Goal: Complete application form: Complete application form

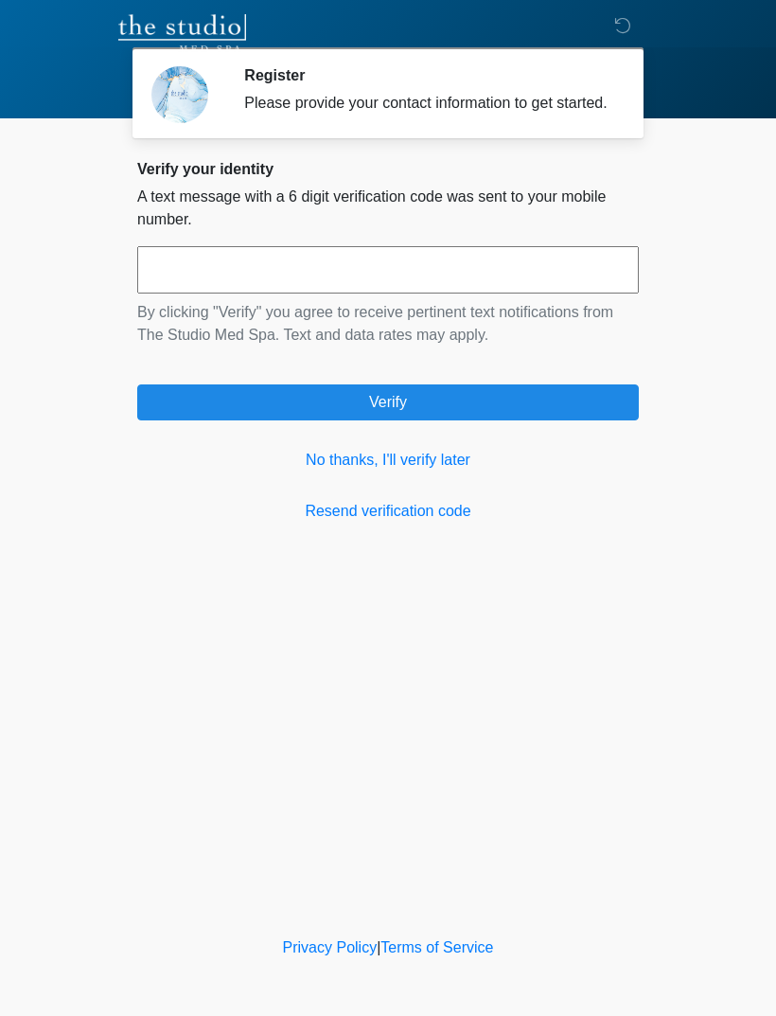
click at [428, 471] on link "No thanks, I'll verify later" at bounding box center [388, 460] width 502 height 23
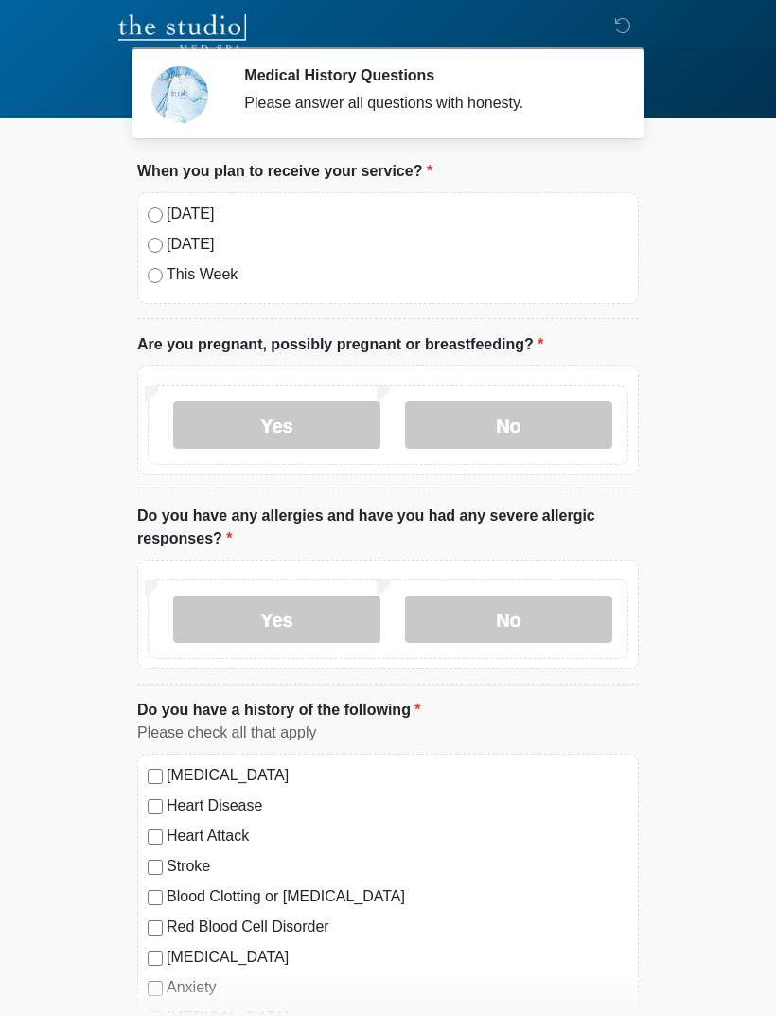
click at [178, 220] on label "Today" at bounding box center [398, 214] width 462 height 23
click at [289, 420] on label "Yes" at bounding box center [276, 424] width 207 height 47
click at [336, 430] on label "Yes" at bounding box center [276, 424] width 207 height 47
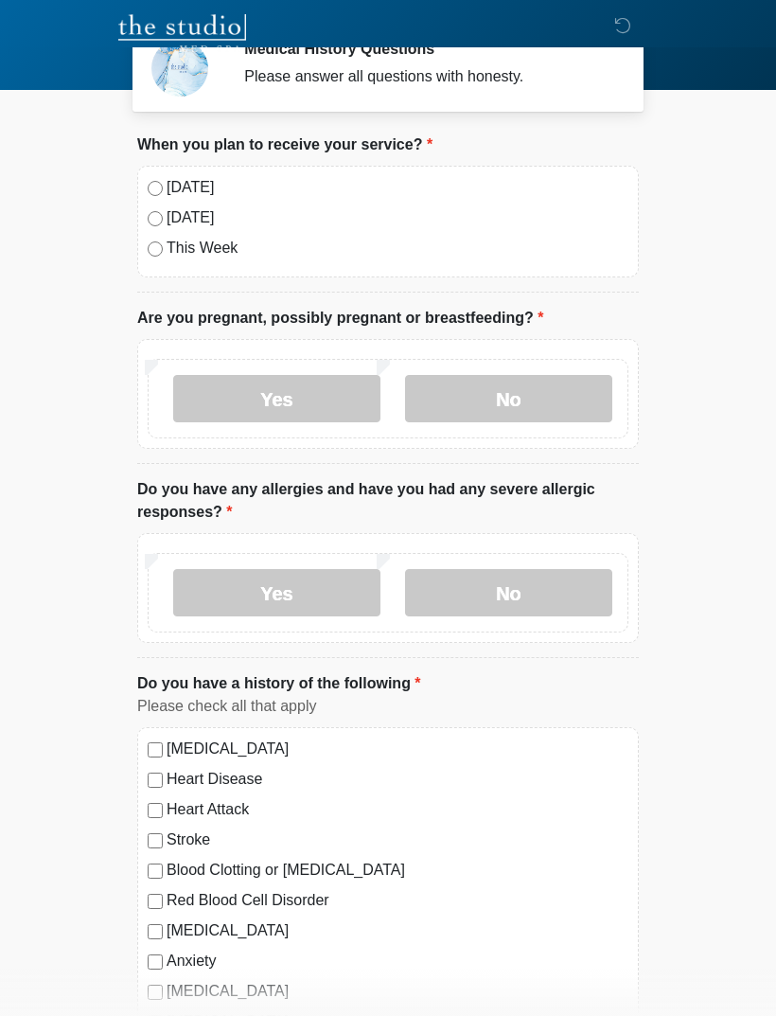
scroll to position [29, 0]
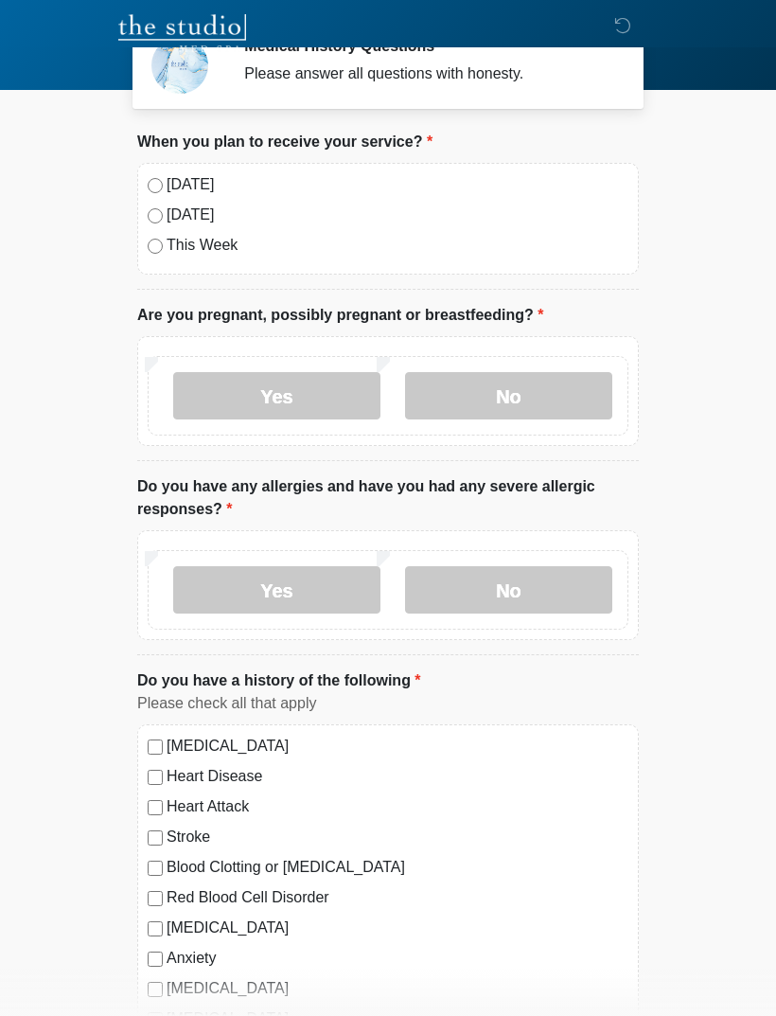
click at [518, 581] on label "No" at bounding box center [508, 589] width 207 height 47
click at [518, 580] on label "No" at bounding box center [508, 589] width 207 height 47
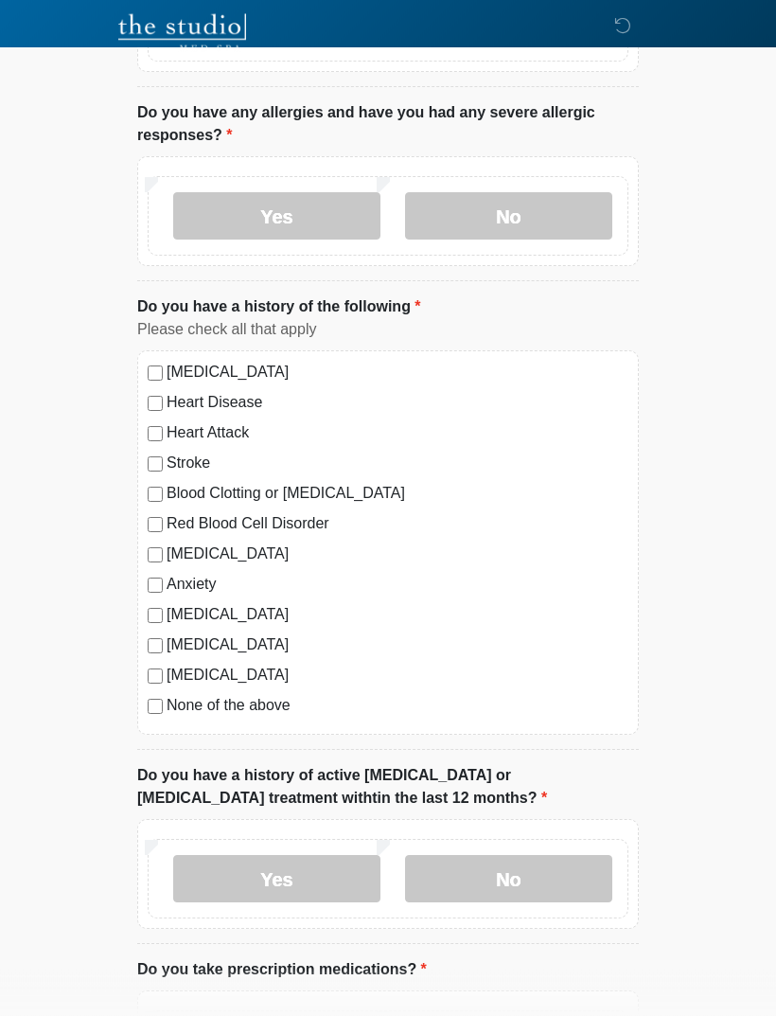
scroll to position [407, 0]
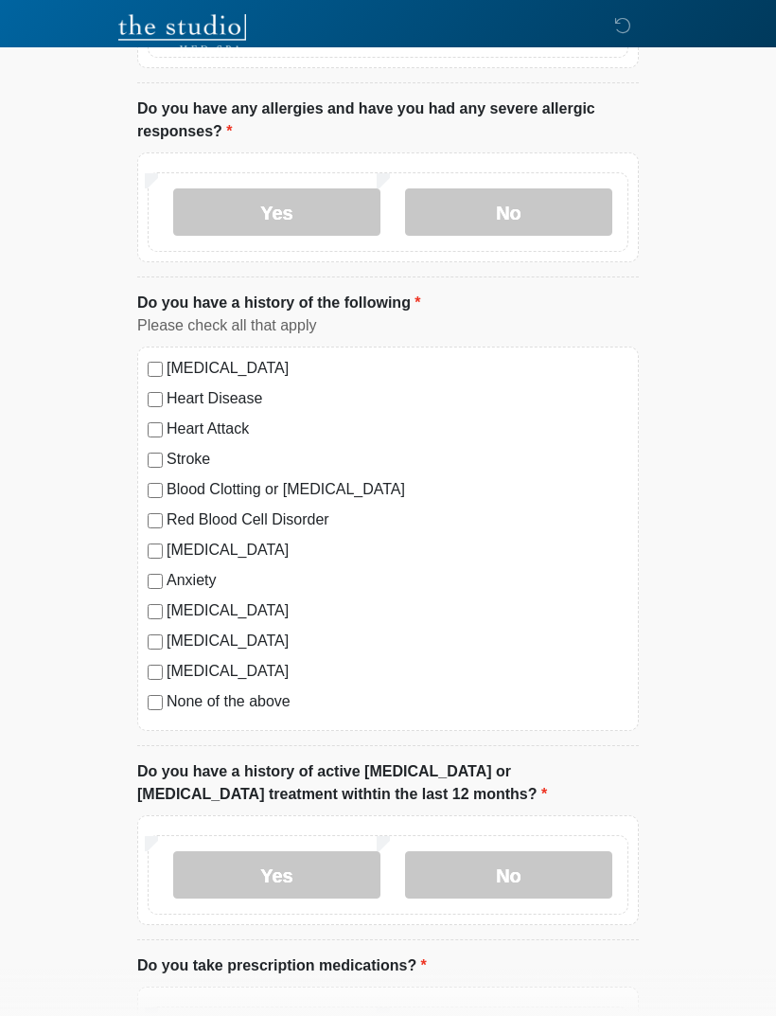
click at [255, 728] on div "High Blood Pressure Heart Disease Heart Attack Stroke Blood Clotting or Bleedin…" at bounding box center [388, 539] width 502 height 384
click at [255, 707] on label "None of the above" at bounding box center [398, 701] width 462 height 23
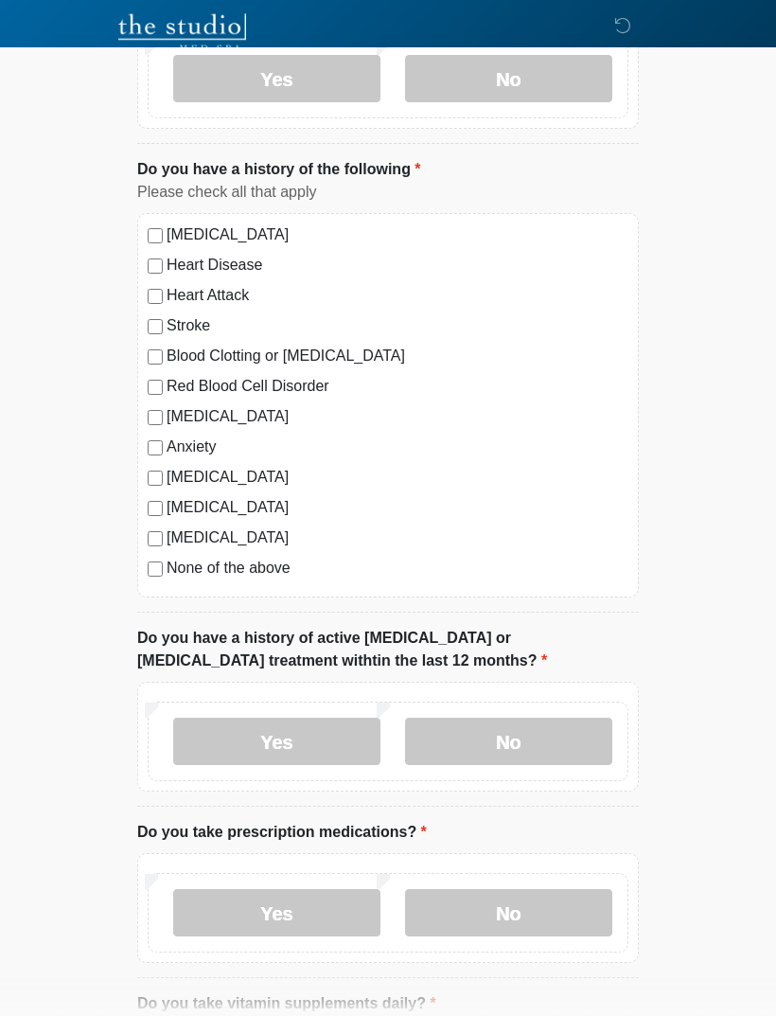
scroll to position [542, 0]
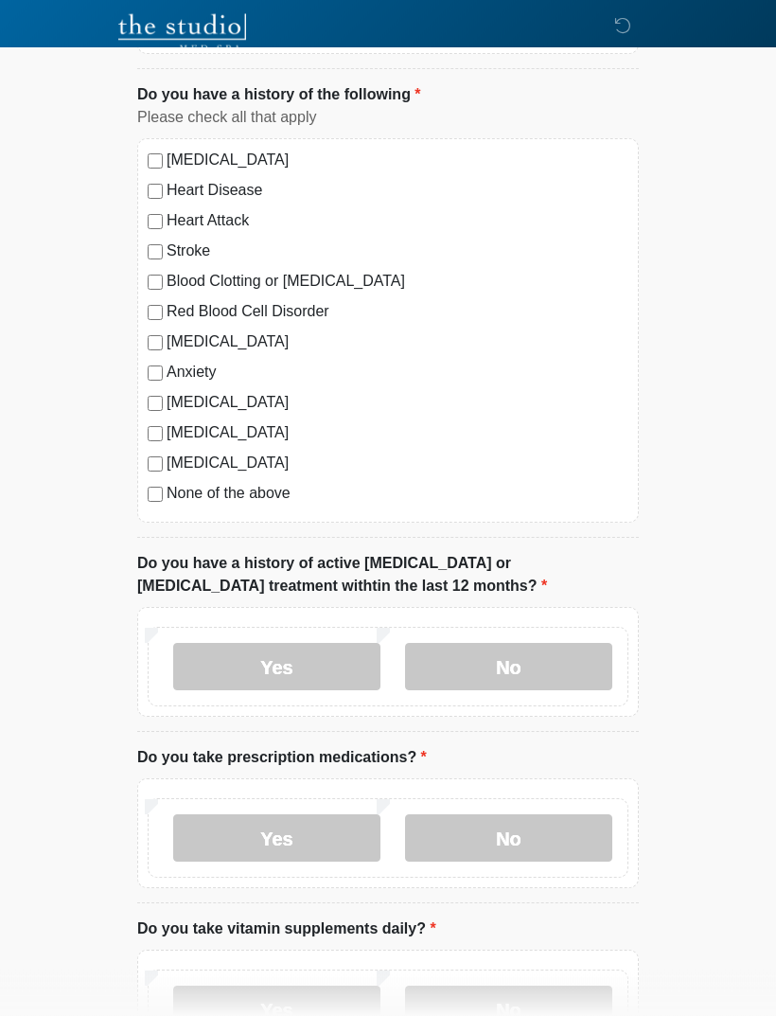
click at [500, 668] on label "No" at bounding box center [508, 667] width 207 height 47
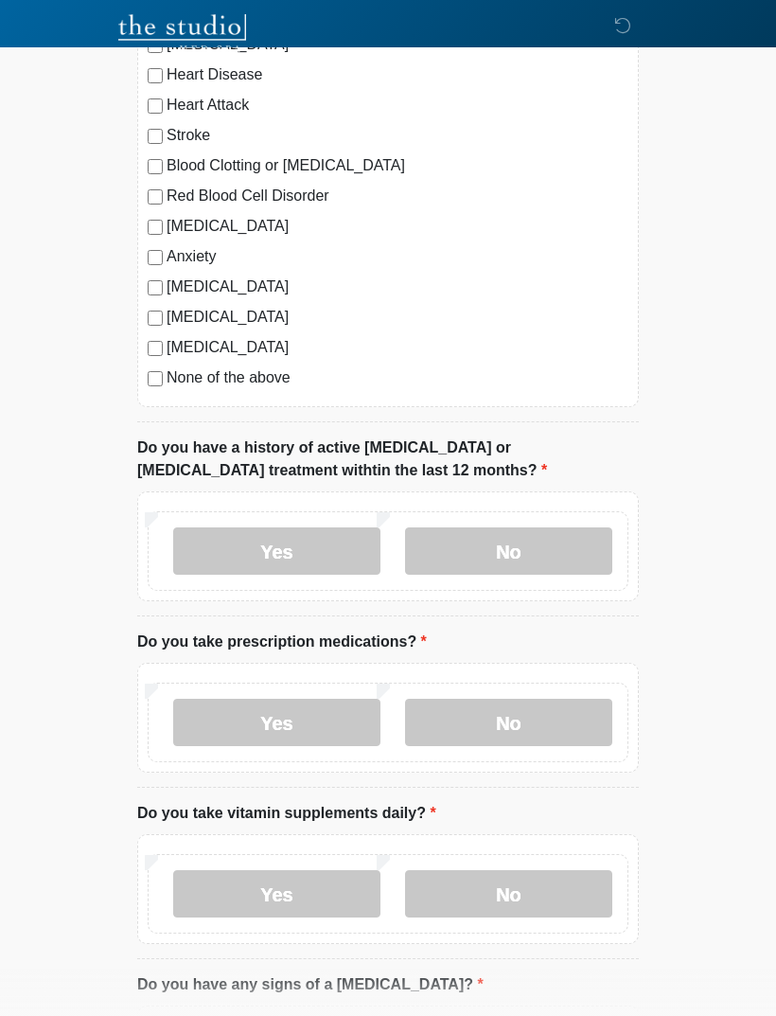
click at [514, 714] on label "No" at bounding box center [508, 722] width 207 height 47
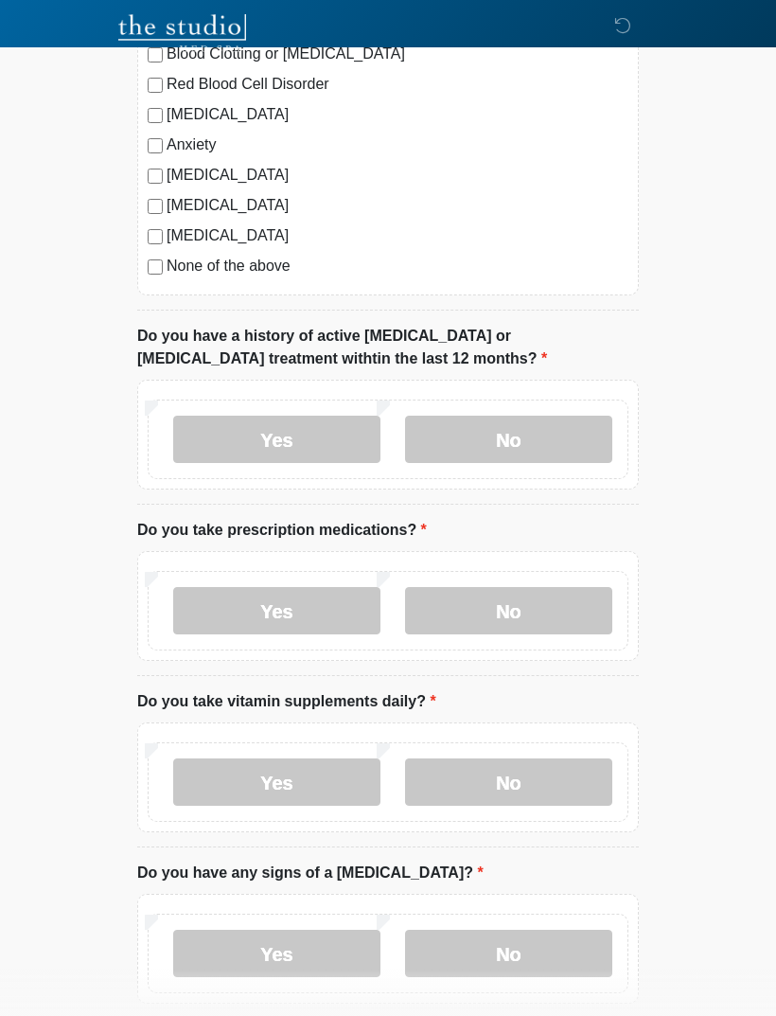
scroll to position [846, 0]
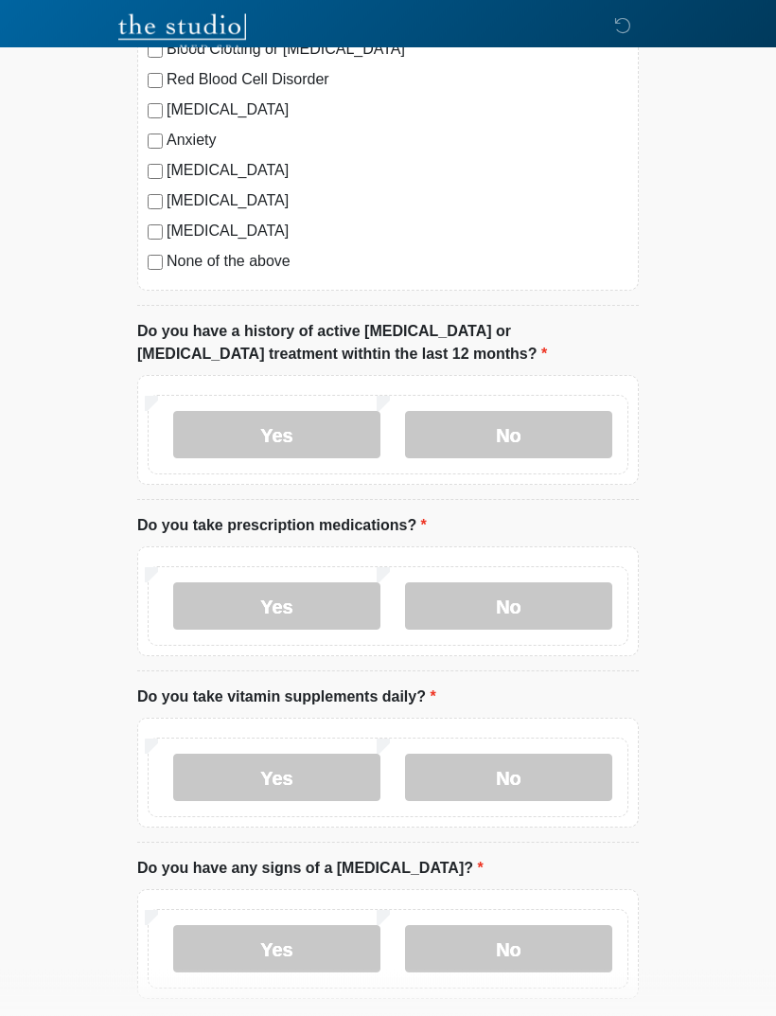
click at [529, 766] on label "No" at bounding box center [508, 778] width 207 height 47
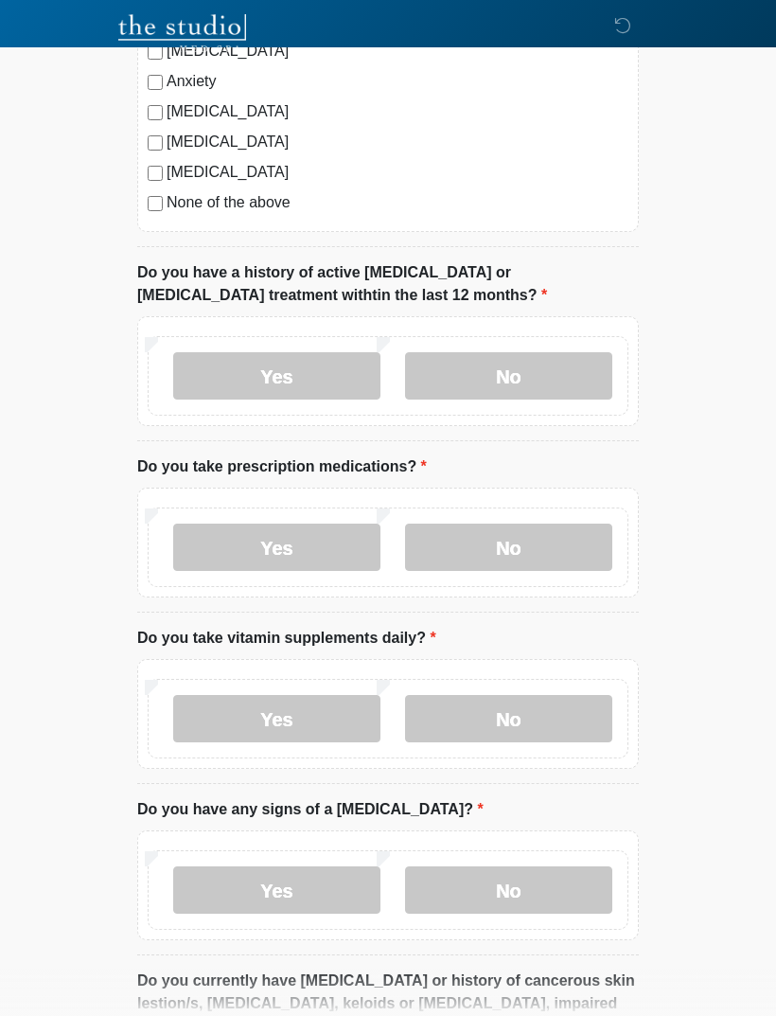
scroll to position [940, 0]
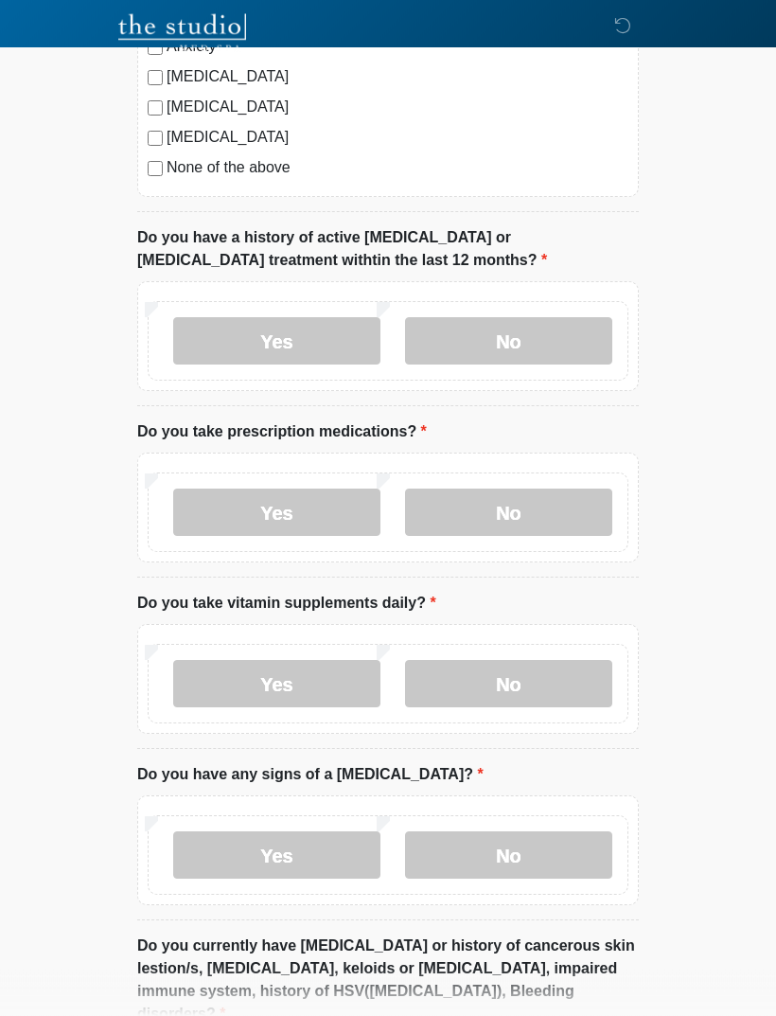
click at [356, 670] on label "Yes" at bounding box center [276, 684] width 207 height 47
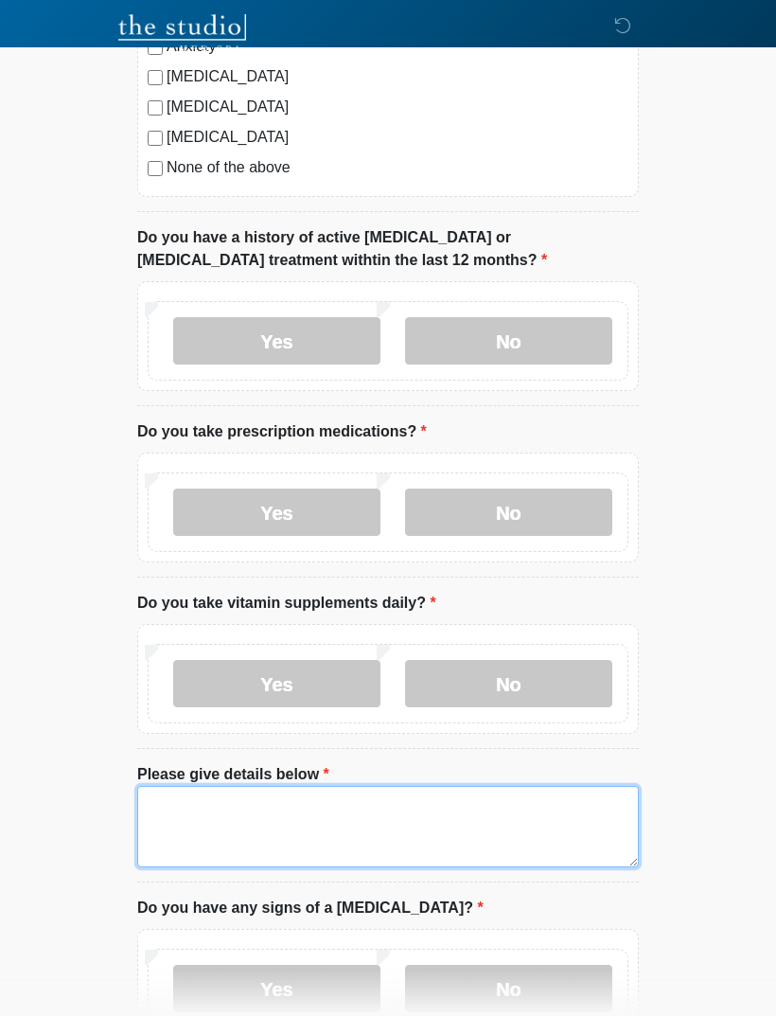
click at [433, 824] on textarea "Please give details below" at bounding box center [388, 826] width 502 height 81
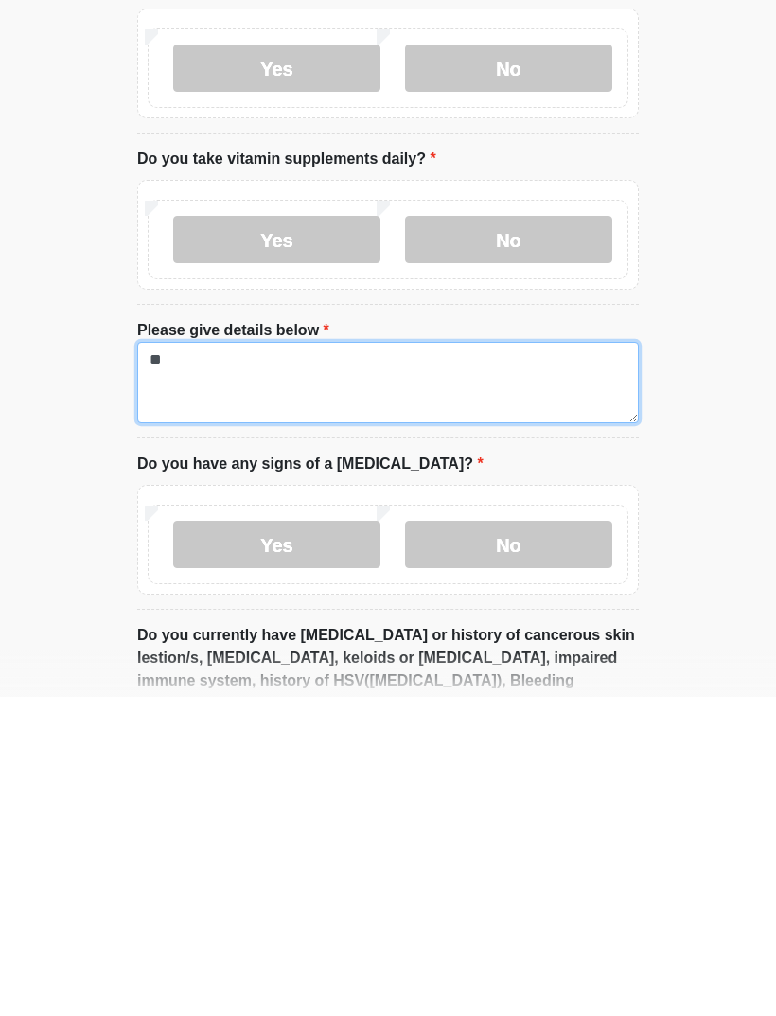
type textarea "*"
type textarea "**********"
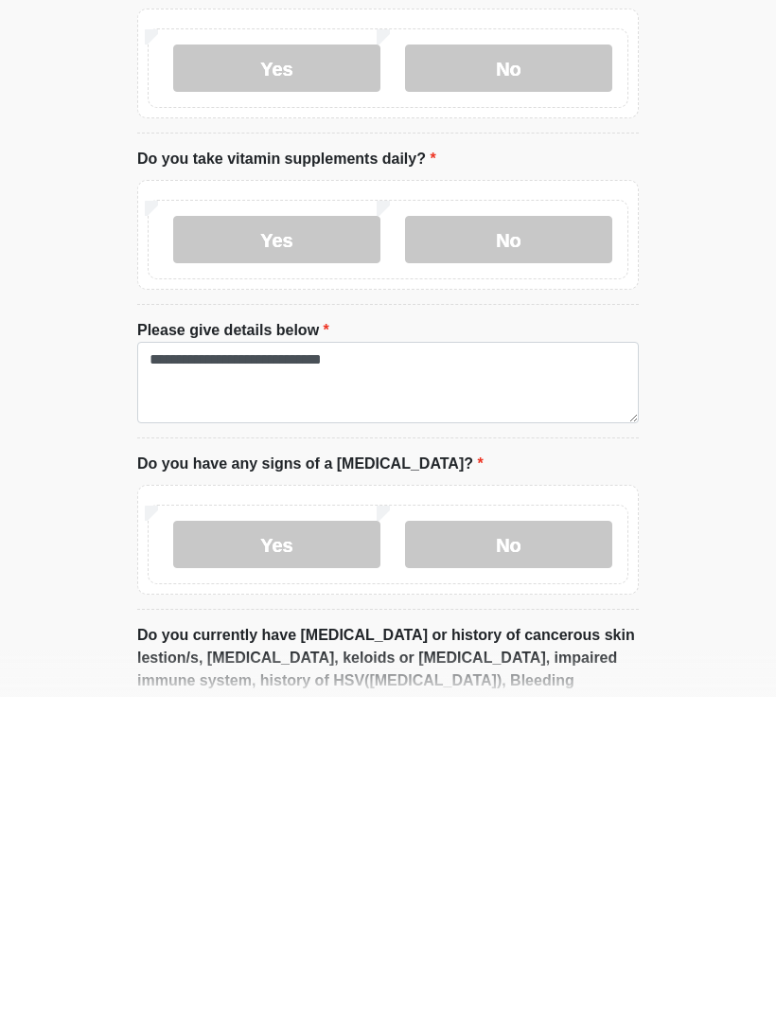
click at [535, 840] on label "No" at bounding box center [508, 863] width 207 height 47
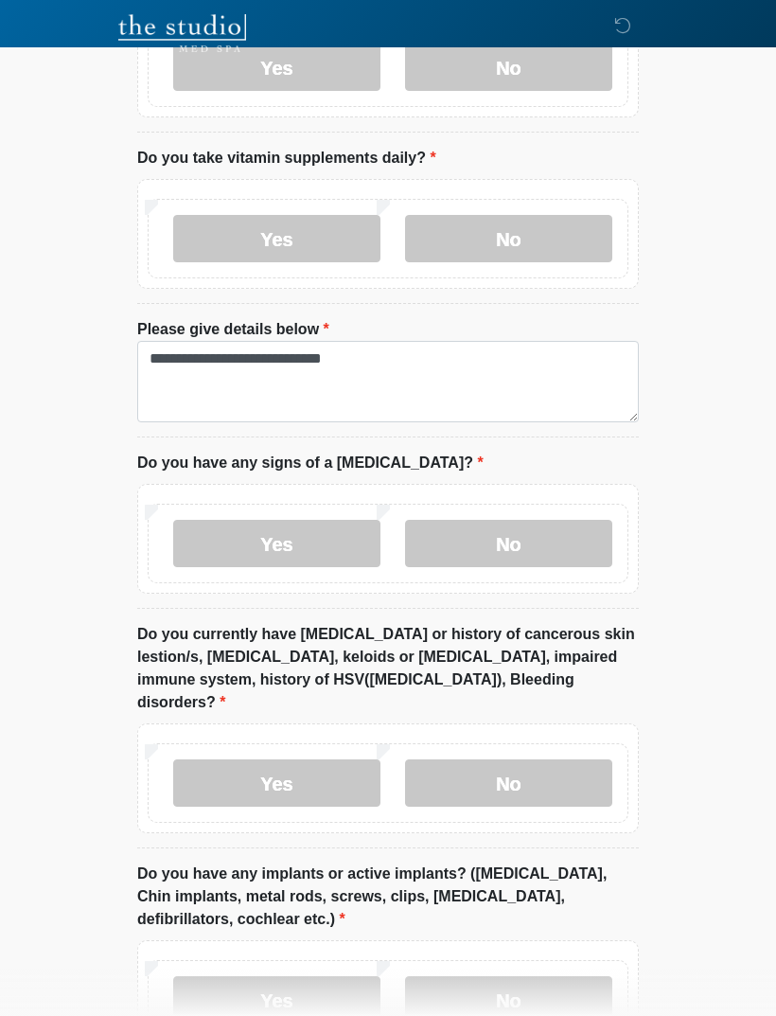
click at [574, 759] on label "No" at bounding box center [508, 782] width 207 height 47
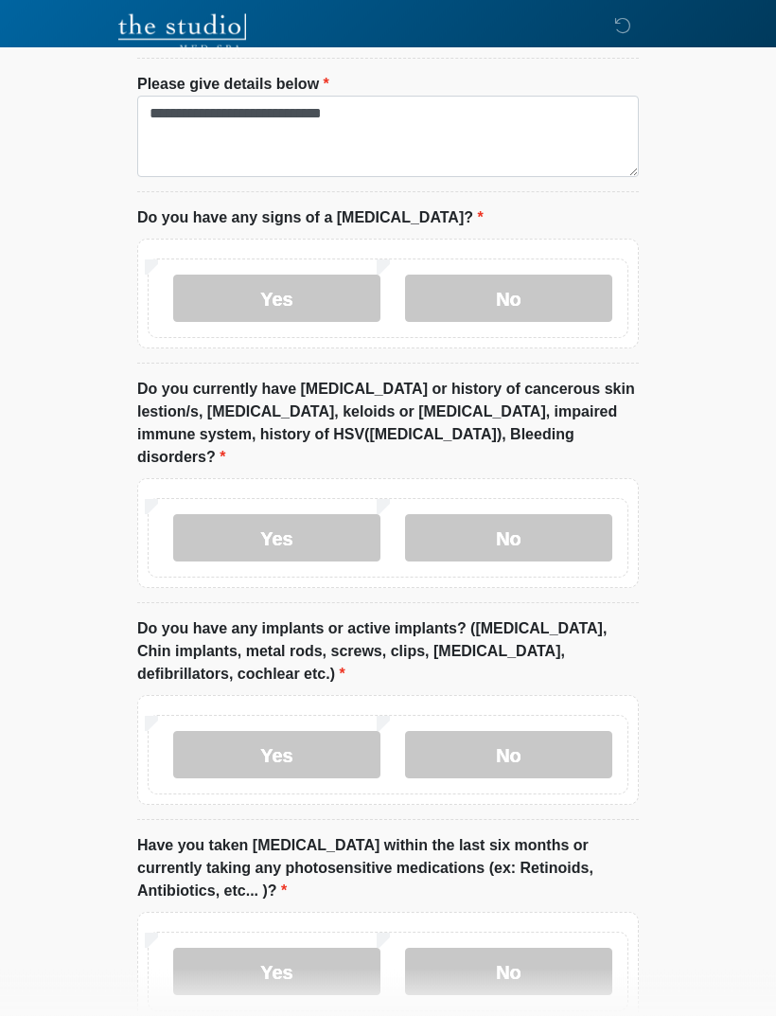
scroll to position [1631, 0]
click at [340, 731] on label "Yes" at bounding box center [276, 754] width 207 height 47
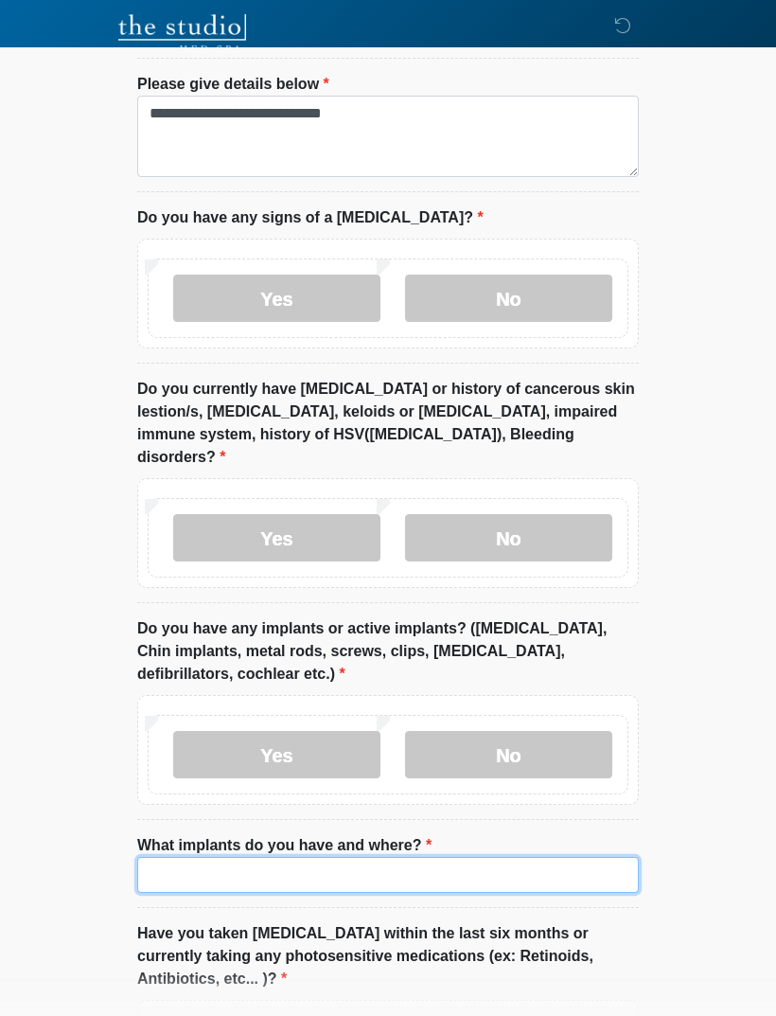
click at [563, 857] on input "What implants do you have and where?" at bounding box center [388, 875] width 502 height 36
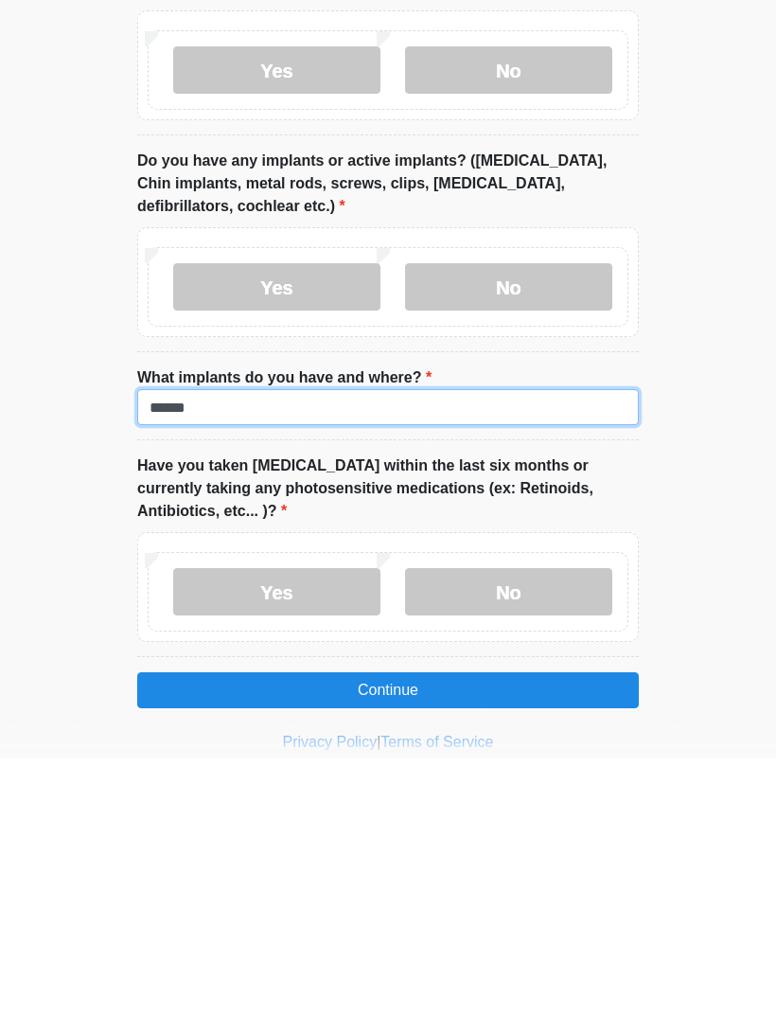
type input "******"
click at [573, 827] on label "No" at bounding box center [508, 850] width 207 height 47
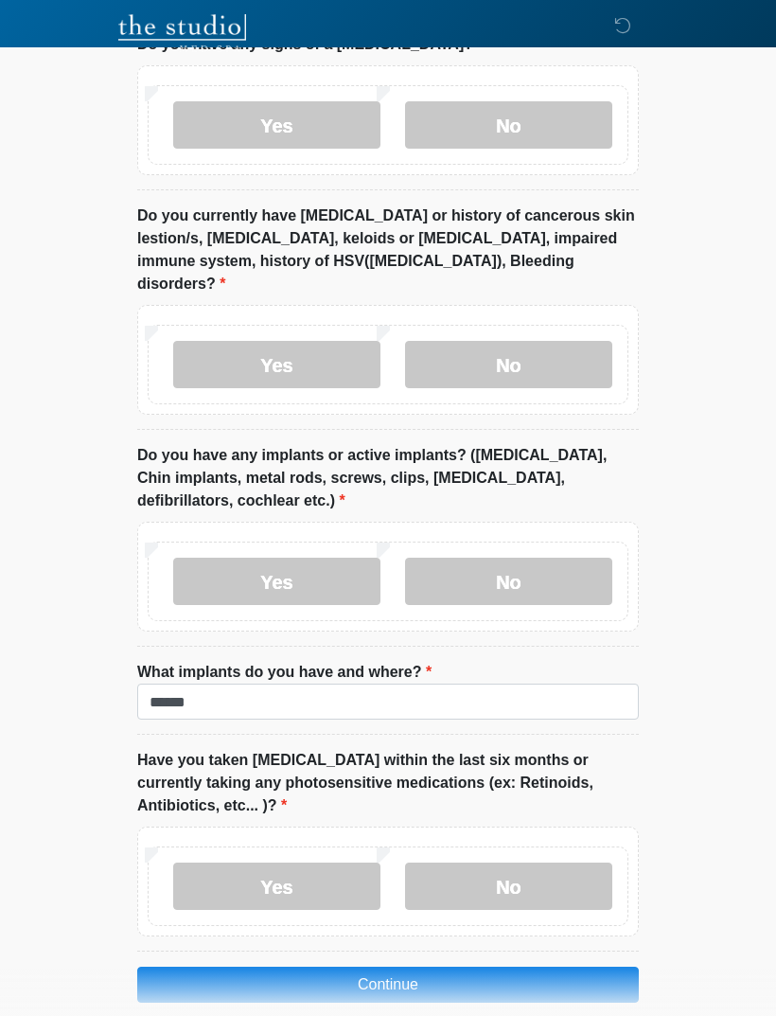
click at [569, 967] on button "Continue" at bounding box center [388, 985] width 502 height 36
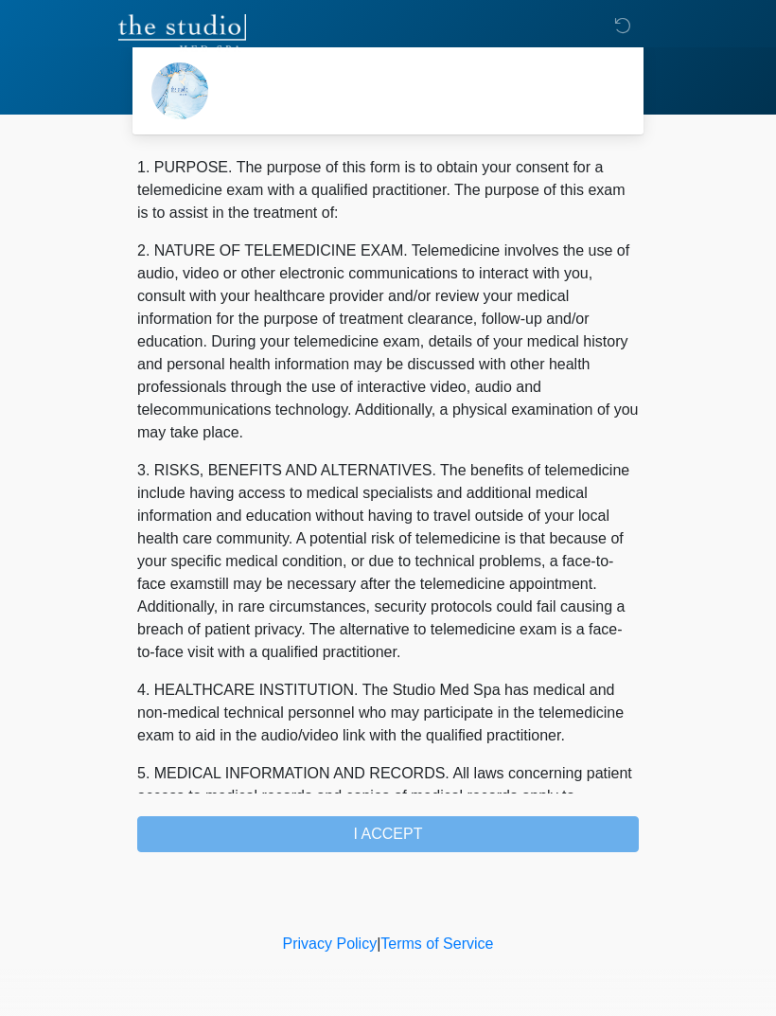
scroll to position [0, 0]
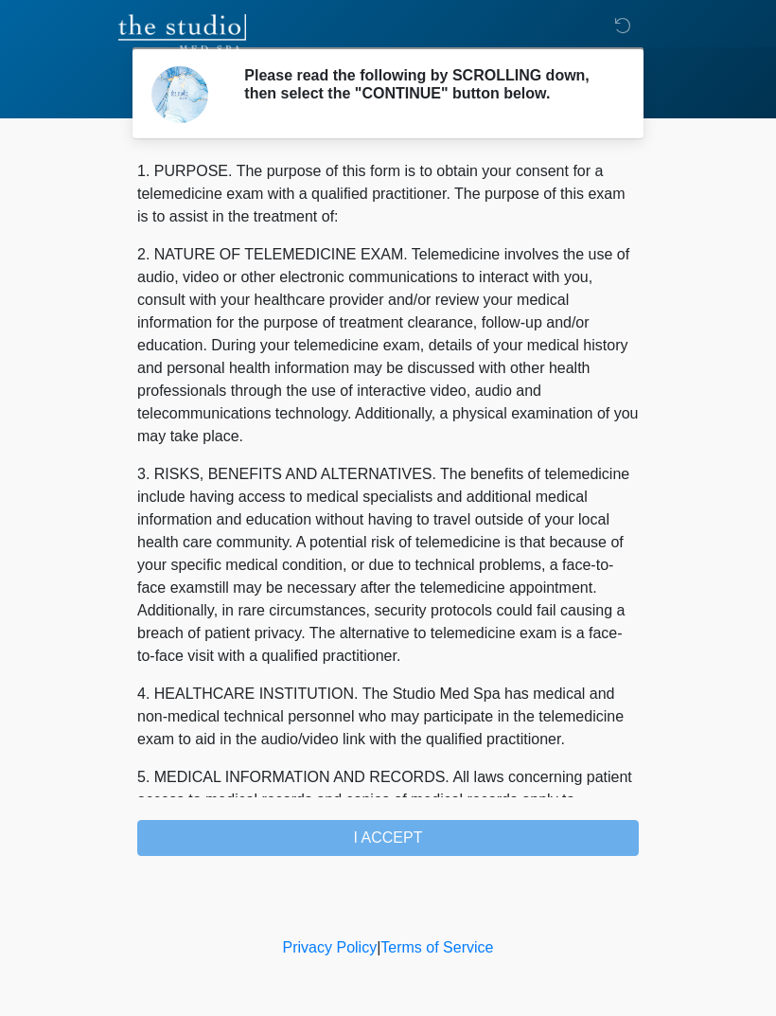
click at [455, 844] on div "1. PURPOSE. The purpose of this form is to obtain your consent for a telemedici…" at bounding box center [388, 508] width 502 height 696
click at [483, 825] on div "1. PURPOSE. The purpose of this form is to obtain your consent for a telemedici…" at bounding box center [388, 508] width 502 height 696
click at [470, 839] on div "1. PURPOSE. The purpose of this form is to obtain your consent for a telemedici…" at bounding box center [388, 508] width 502 height 696
click at [450, 828] on div "1. PURPOSE. The purpose of this form is to obtain your consent for a telemedici…" at bounding box center [388, 508] width 502 height 696
click at [449, 827] on div "1. PURPOSE. The purpose of this form is to obtain your consent for a telemedici…" at bounding box center [388, 508] width 502 height 696
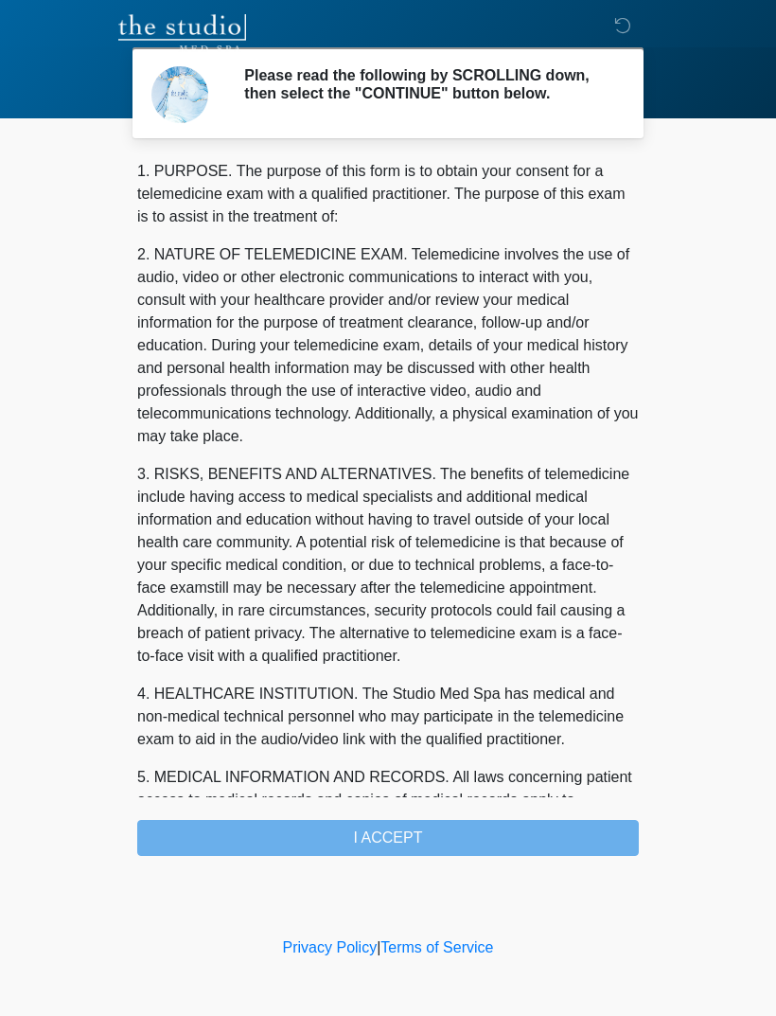
click at [375, 821] on div "1. PURPOSE. The purpose of this form is to obtain your consent for a telemedici…" at bounding box center [388, 508] width 502 height 696
click at [375, 820] on div "1. PURPOSE. The purpose of this form is to obtain your consent for a telemedici…" at bounding box center [388, 508] width 502 height 696
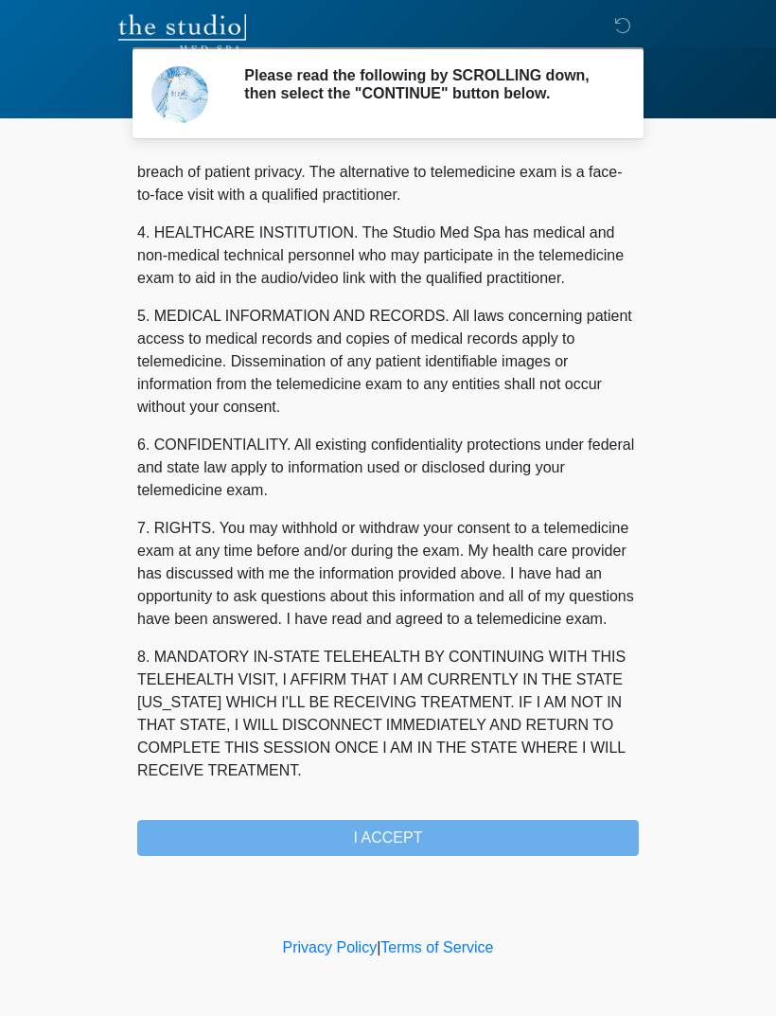
click at [442, 842] on button "I ACCEPT" at bounding box center [388, 838] width 502 height 36
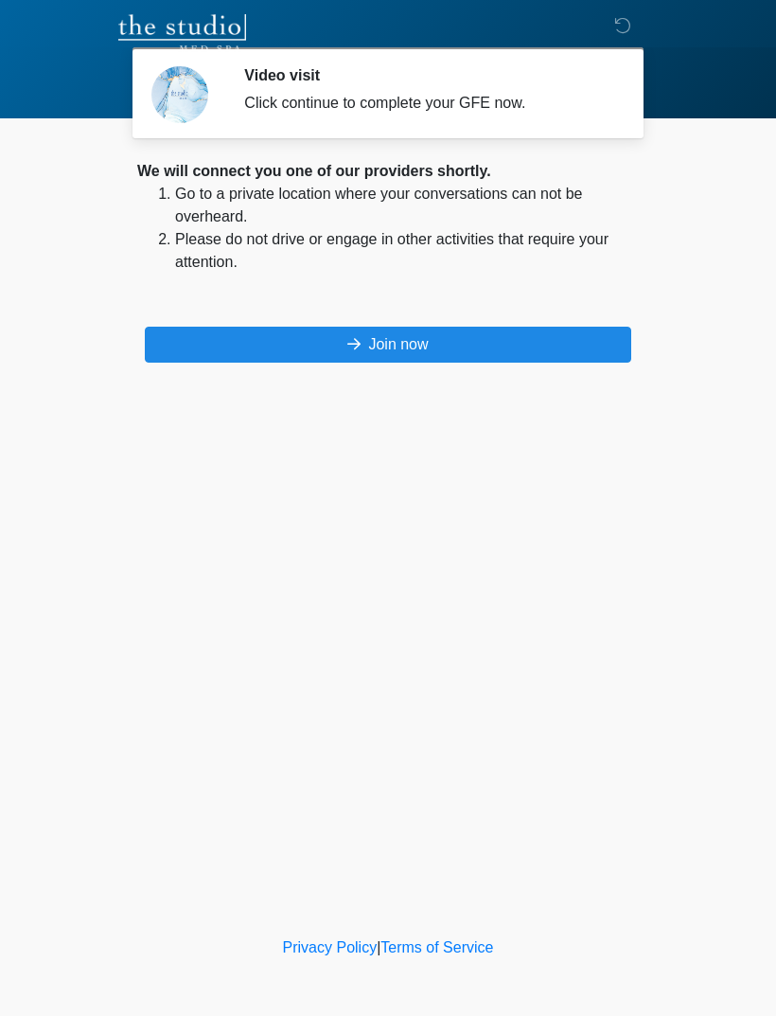
click at [542, 335] on button "Join now" at bounding box center [388, 345] width 487 height 36
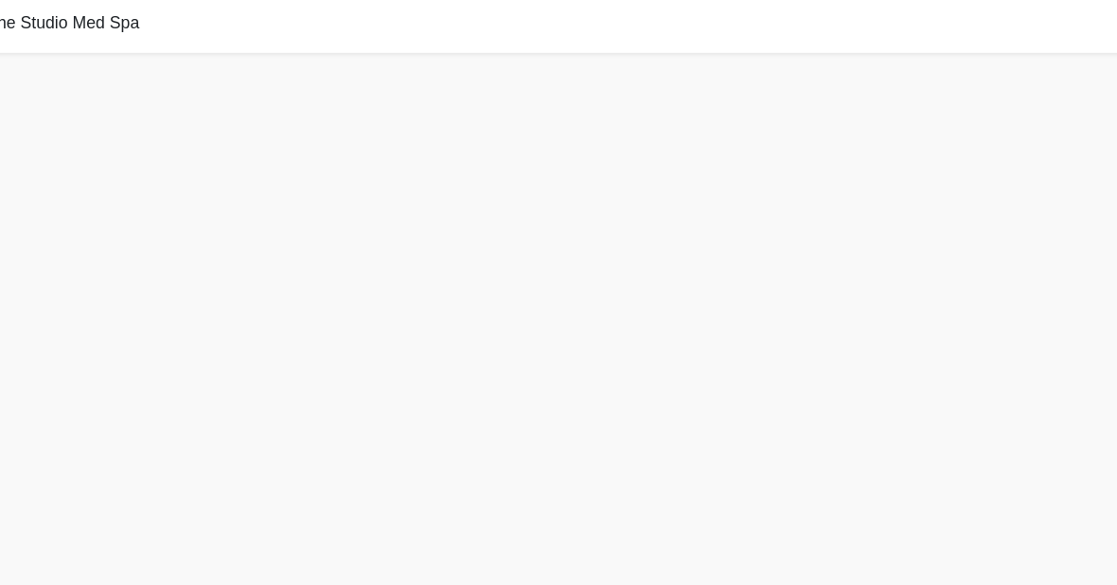
scroll to position [7, 0]
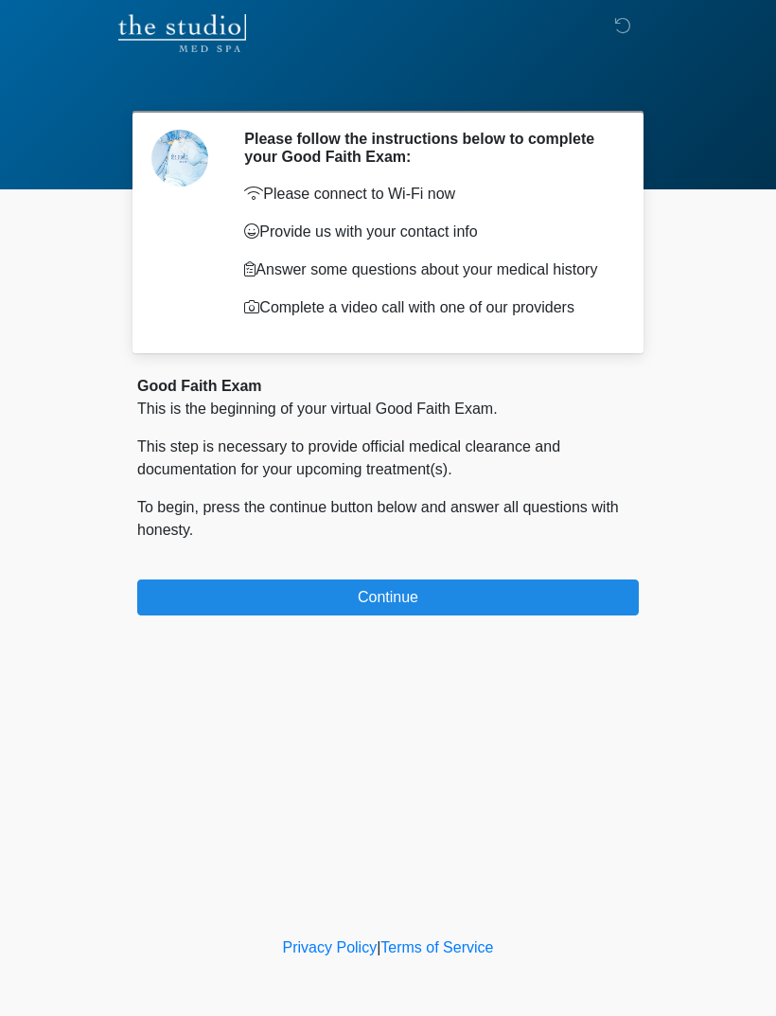
click at [275, 615] on button "Continue" at bounding box center [388, 597] width 502 height 36
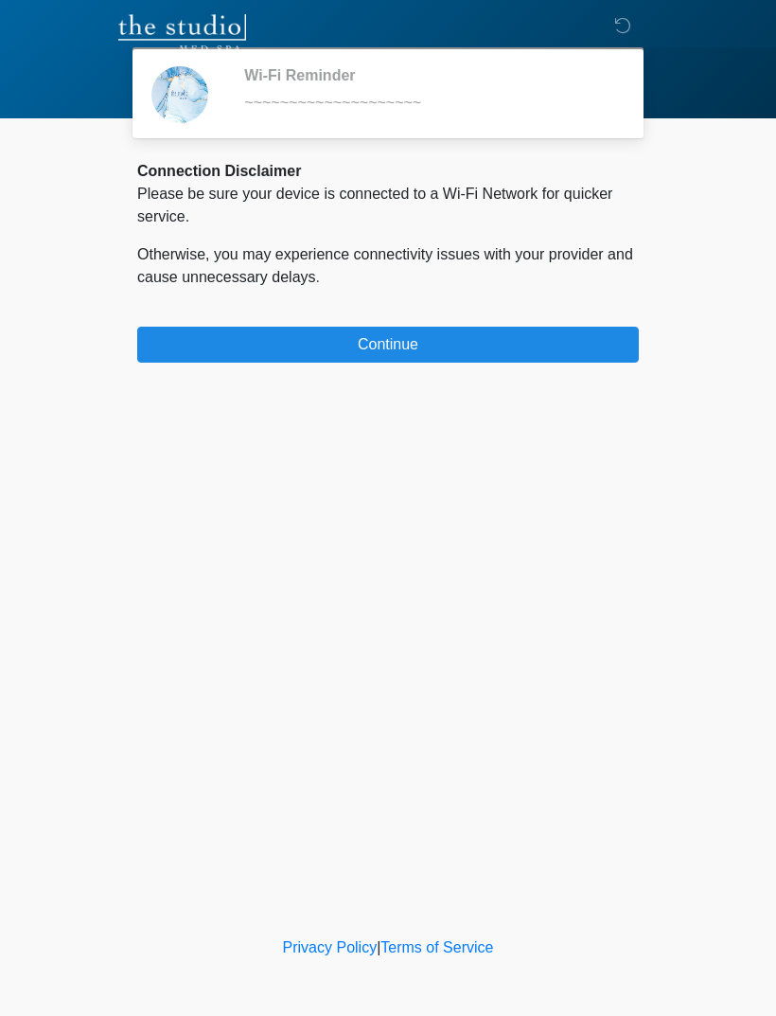
click at [238, 330] on button "Continue" at bounding box center [388, 345] width 502 height 36
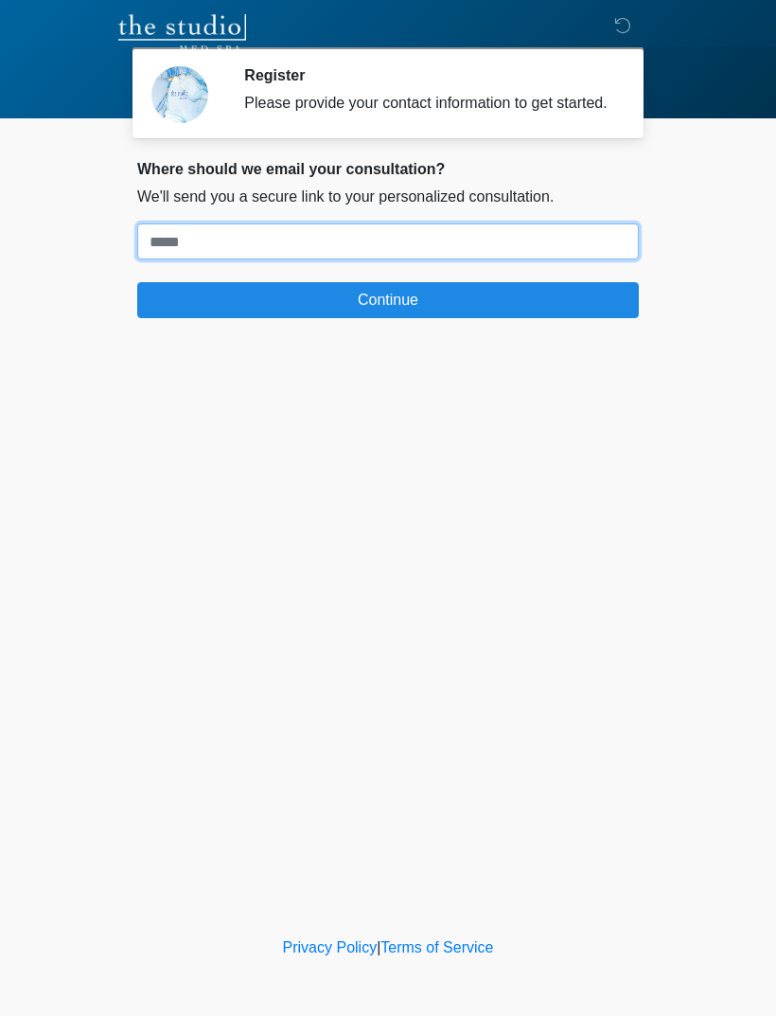
click at [197, 249] on input "Where should we email your treatment plan?" at bounding box center [388, 241] width 502 height 36
click at [176, 252] on input "Where should we email your treatment plan?" at bounding box center [388, 241] width 502 height 36
paste input "**********"
type input "**********"
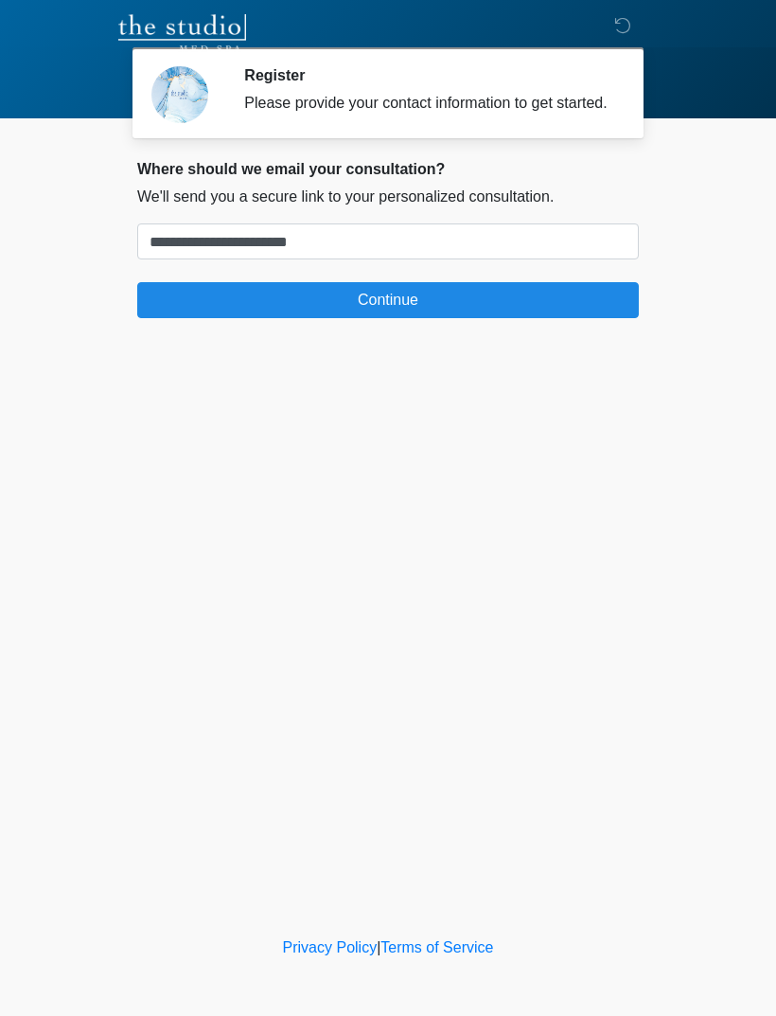
click at [214, 317] on button "Continue" at bounding box center [388, 300] width 502 height 36
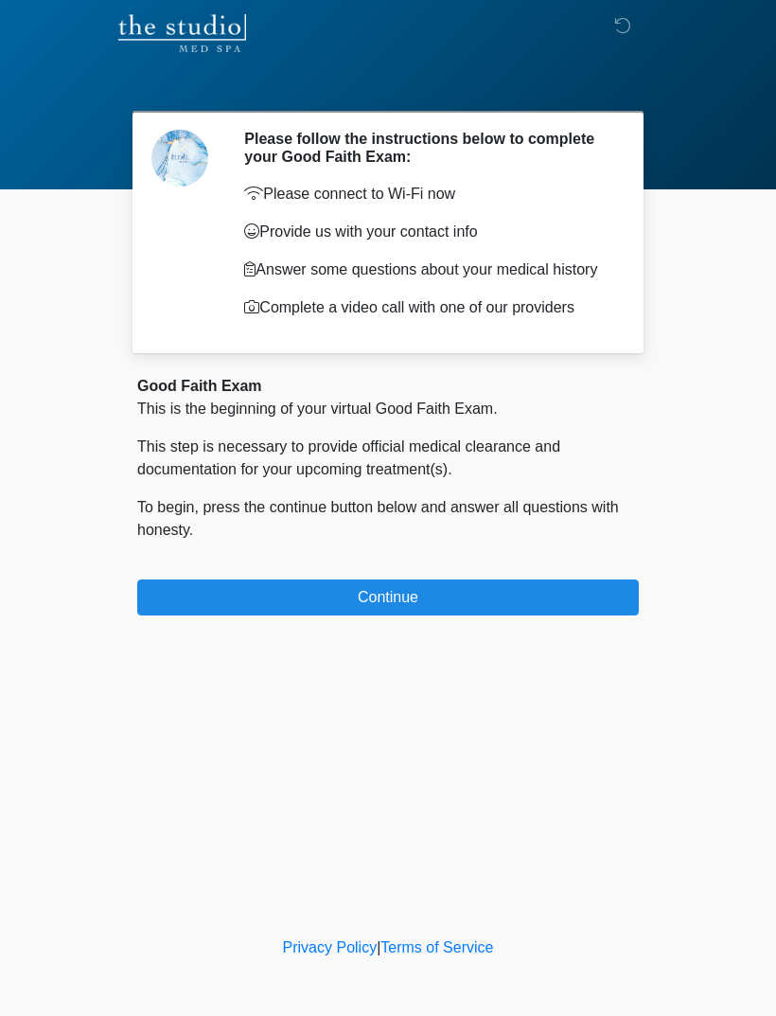
click at [577, 615] on button "Continue" at bounding box center [388, 597] width 502 height 36
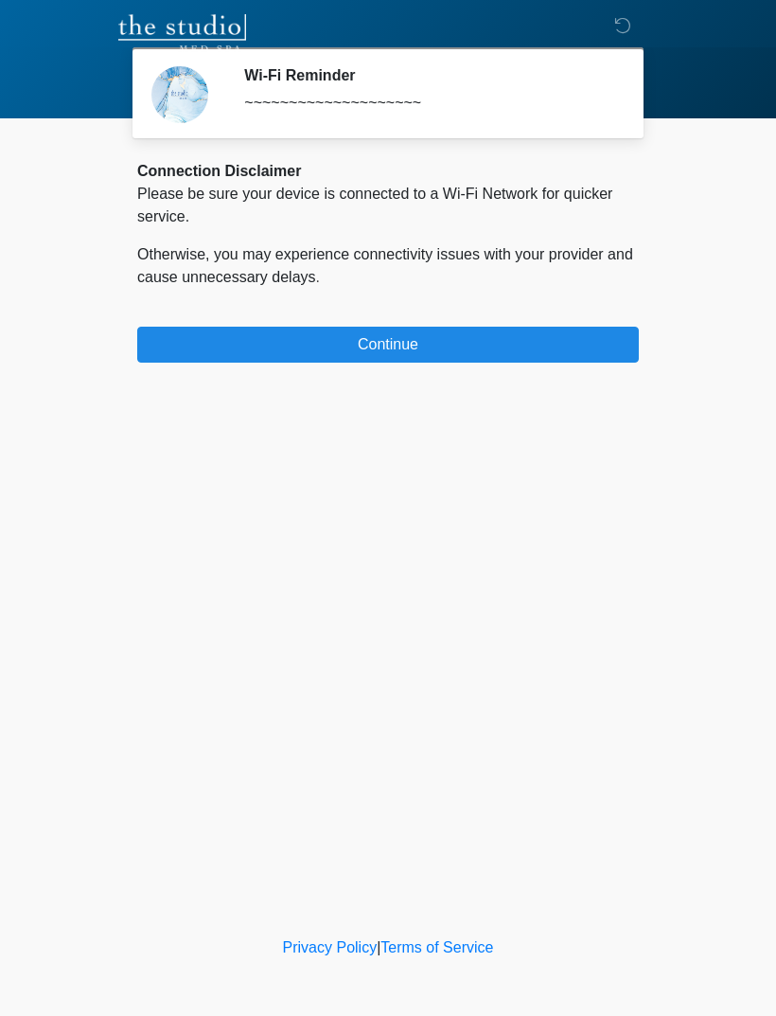
click at [240, 355] on button "Continue" at bounding box center [388, 345] width 502 height 36
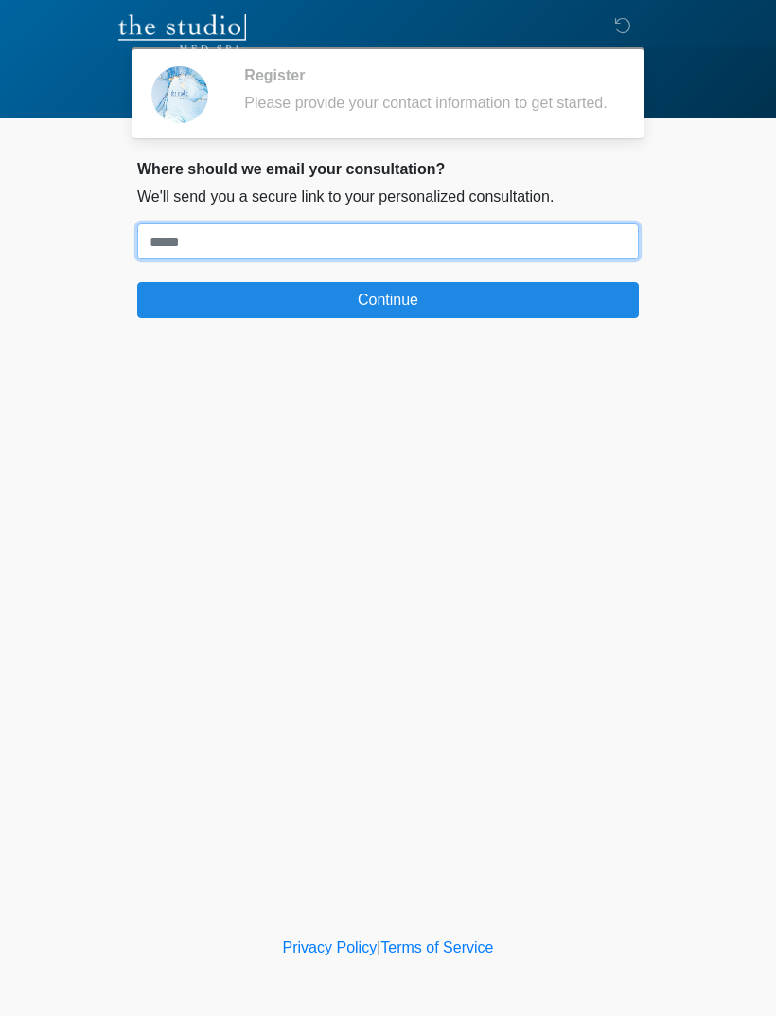
click at [187, 252] on input "Where should we email your treatment plan?" at bounding box center [388, 241] width 502 height 36
click at [171, 259] on input "Where should we email your treatment plan?" at bounding box center [388, 241] width 502 height 36
paste input "**********"
type input "**********"
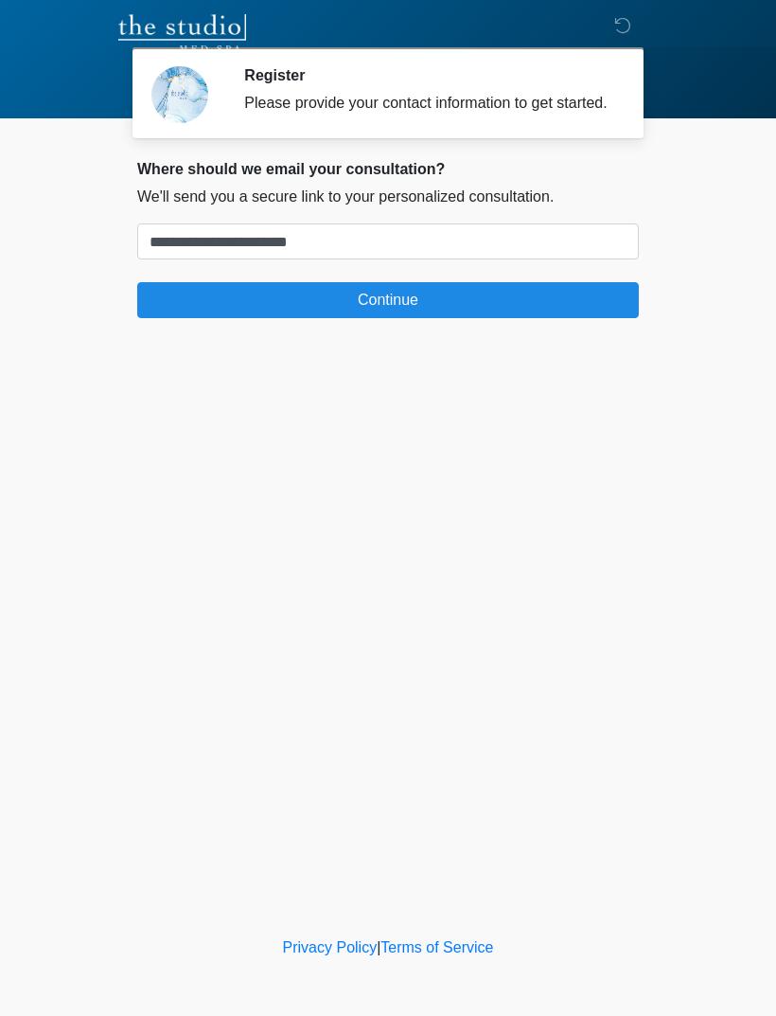
click at [187, 318] on button "Continue" at bounding box center [388, 300] width 502 height 36
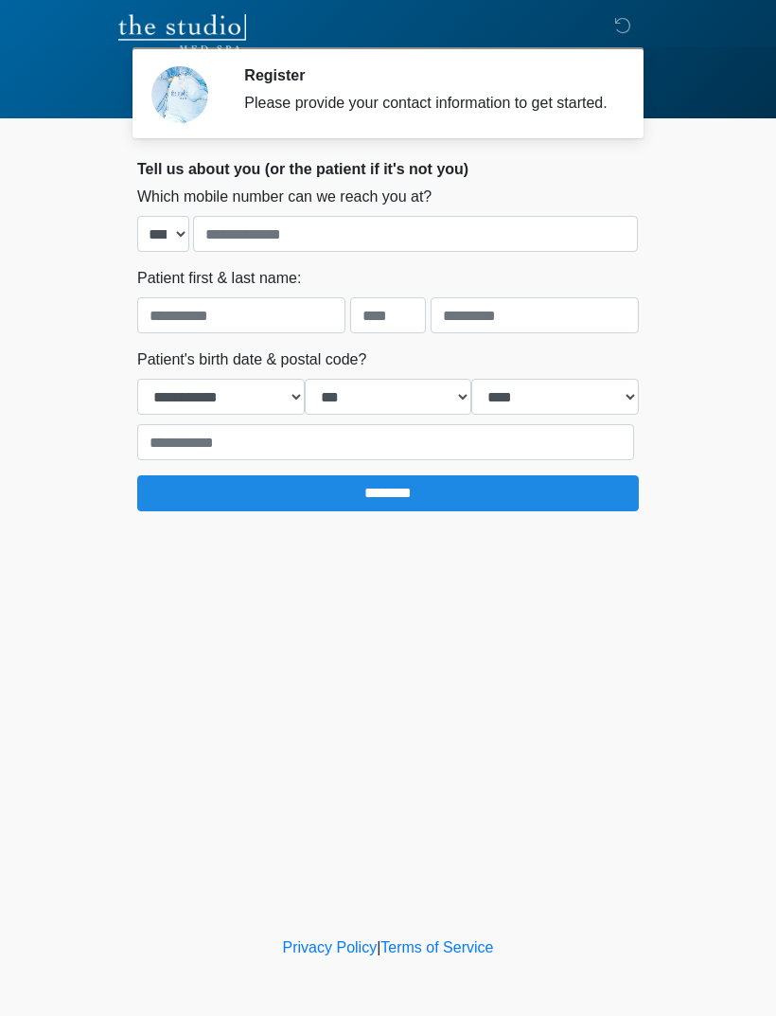
click at [618, 33] on icon at bounding box center [622, 25] width 17 height 17
